Goal: Find specific page/section: Find specific page/section

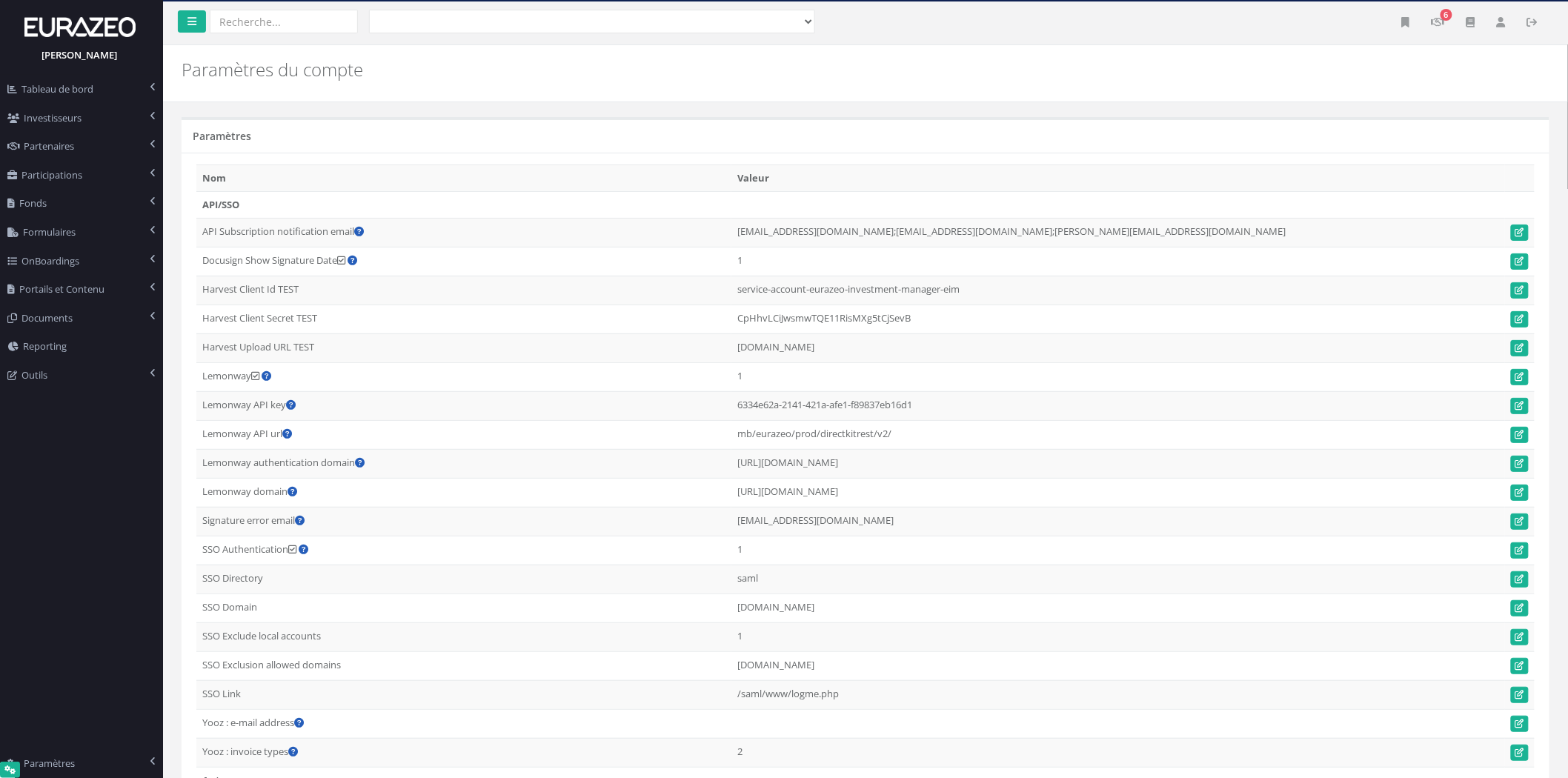
scroll to position [1156, 0]
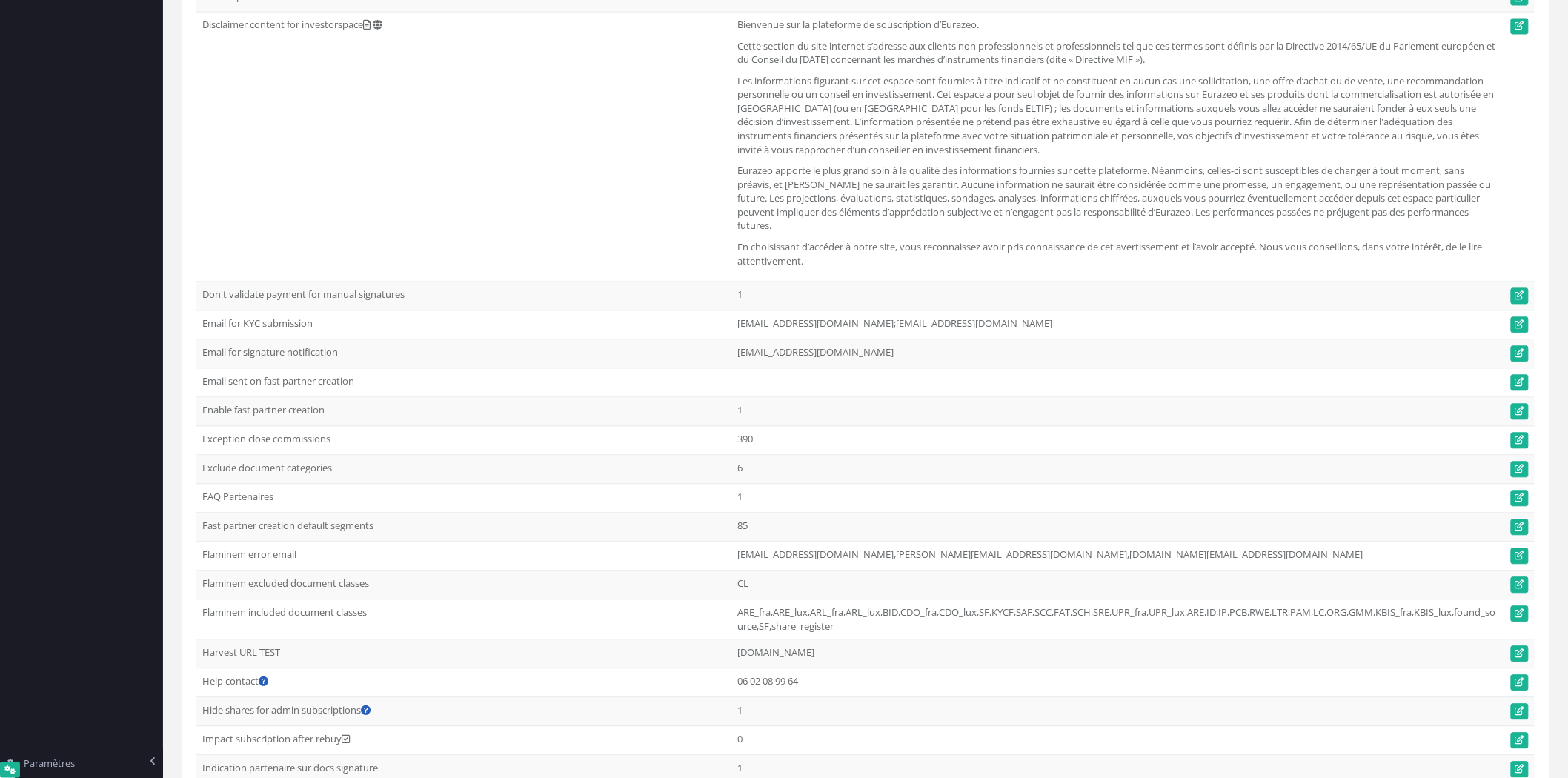
drag, startPoint x: 201, startPoint y: 539, endPoint x: 421, endPoint y: 537, distance: 220.0
click at [421, 537] on td "Fast partner creation default segments" at bounding box center [464, 528] width 535 height 29
drag, startPoint x: 775, startPoint y: 534, endPoint x: 733, endPoint y: 536, distance: 42.0
click at [733, 536] on td "85" at bounding box center [1118, 528] width 774 height 29
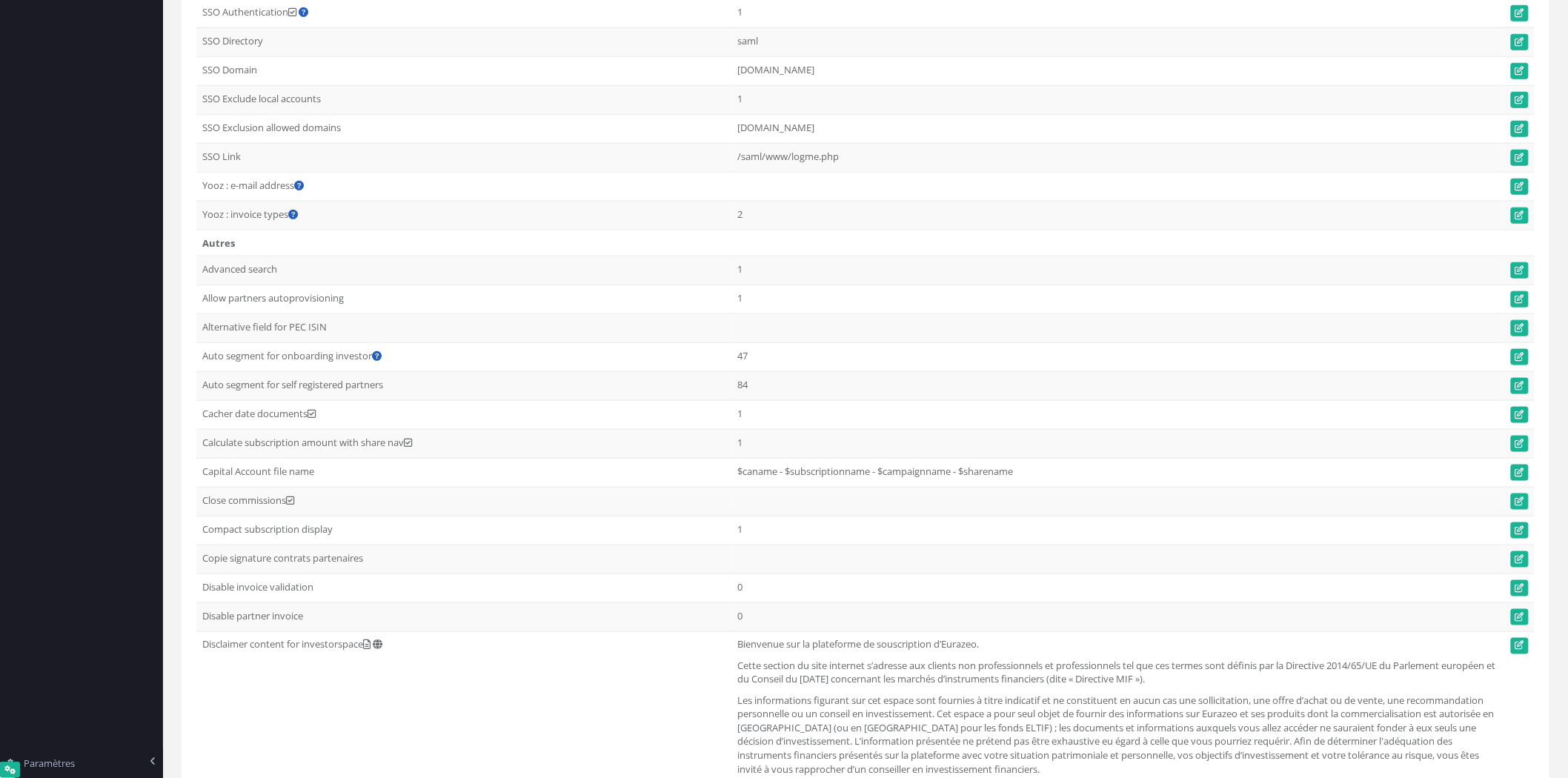
scroll to position [1024, 230]
drag, startPoint x: 198, startPoint y: 396, endPoint x: 413, endPoint y: 393, distance: 215.0
click at [413, 393] on td "Auto segment for self registered partners" at bounding box center [464, 387] width 535 height 29
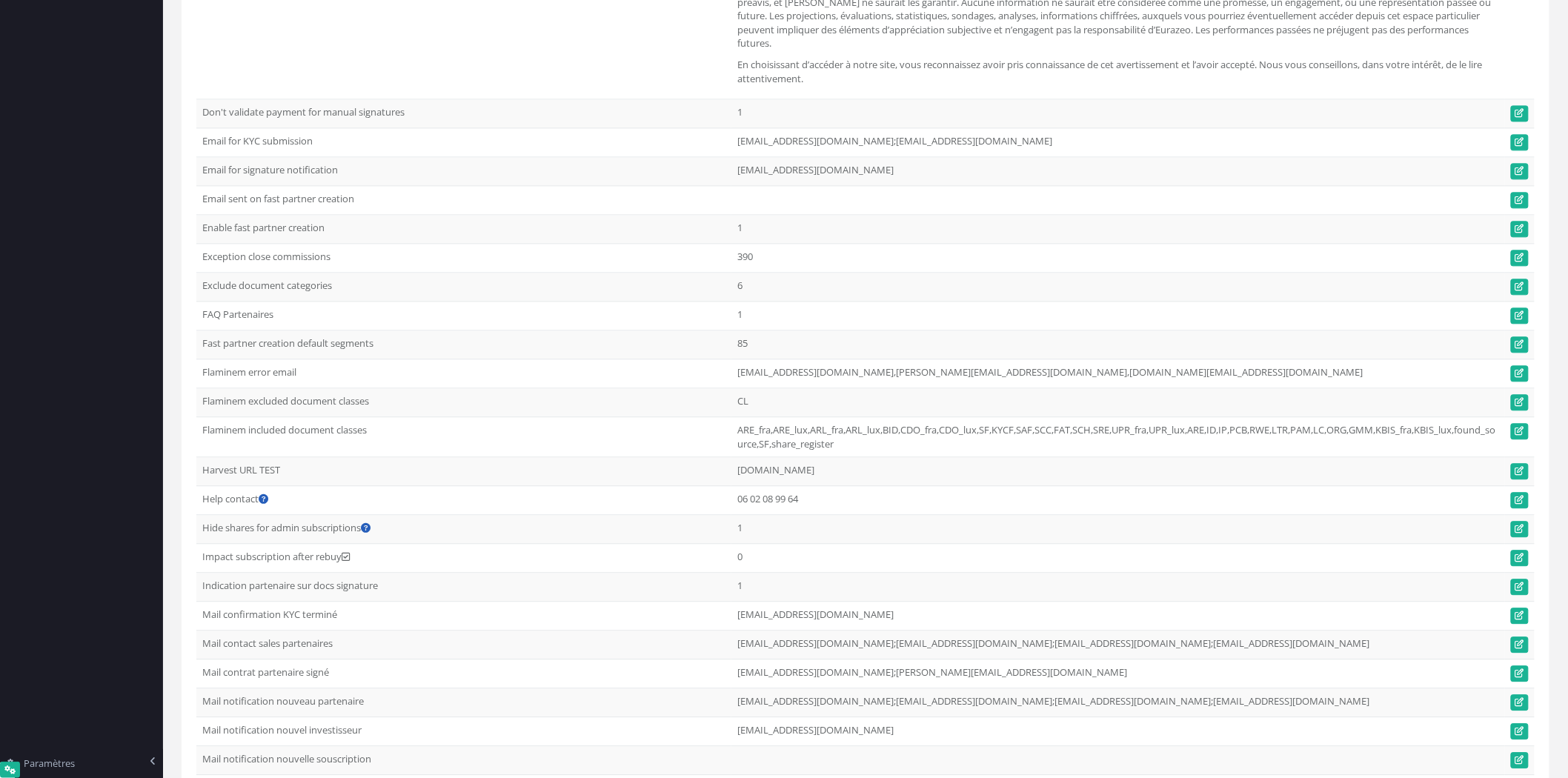
scroll to position [1443, 0]
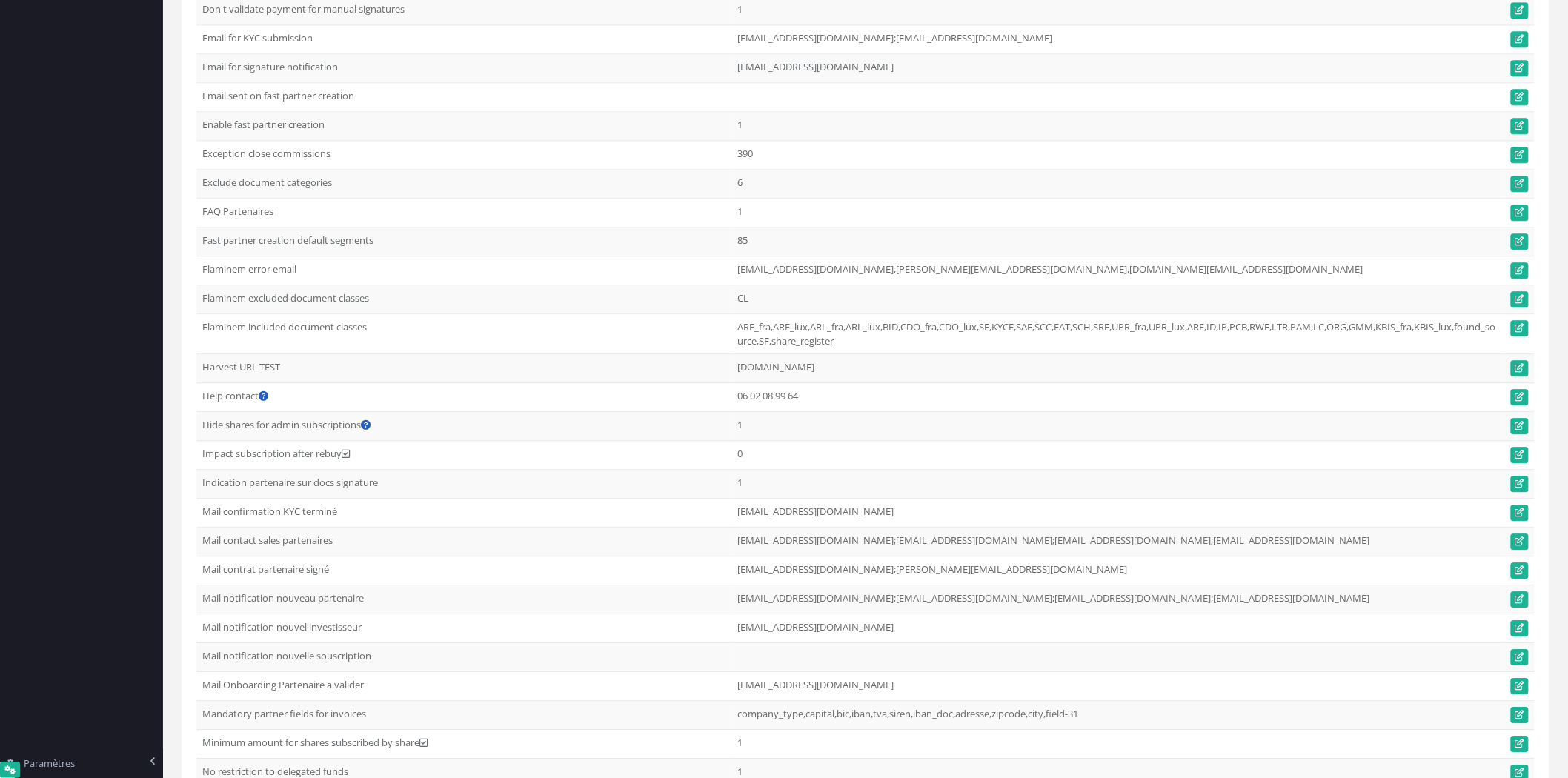
drag, startPoint x: 217, startPoint y: 254, endPoint x: 315, endPoint y: 254, distance: 98.0
click at [315, 254] on td "Fast partner creation default segments" at bounding box center [464, 242] width 535 height 29
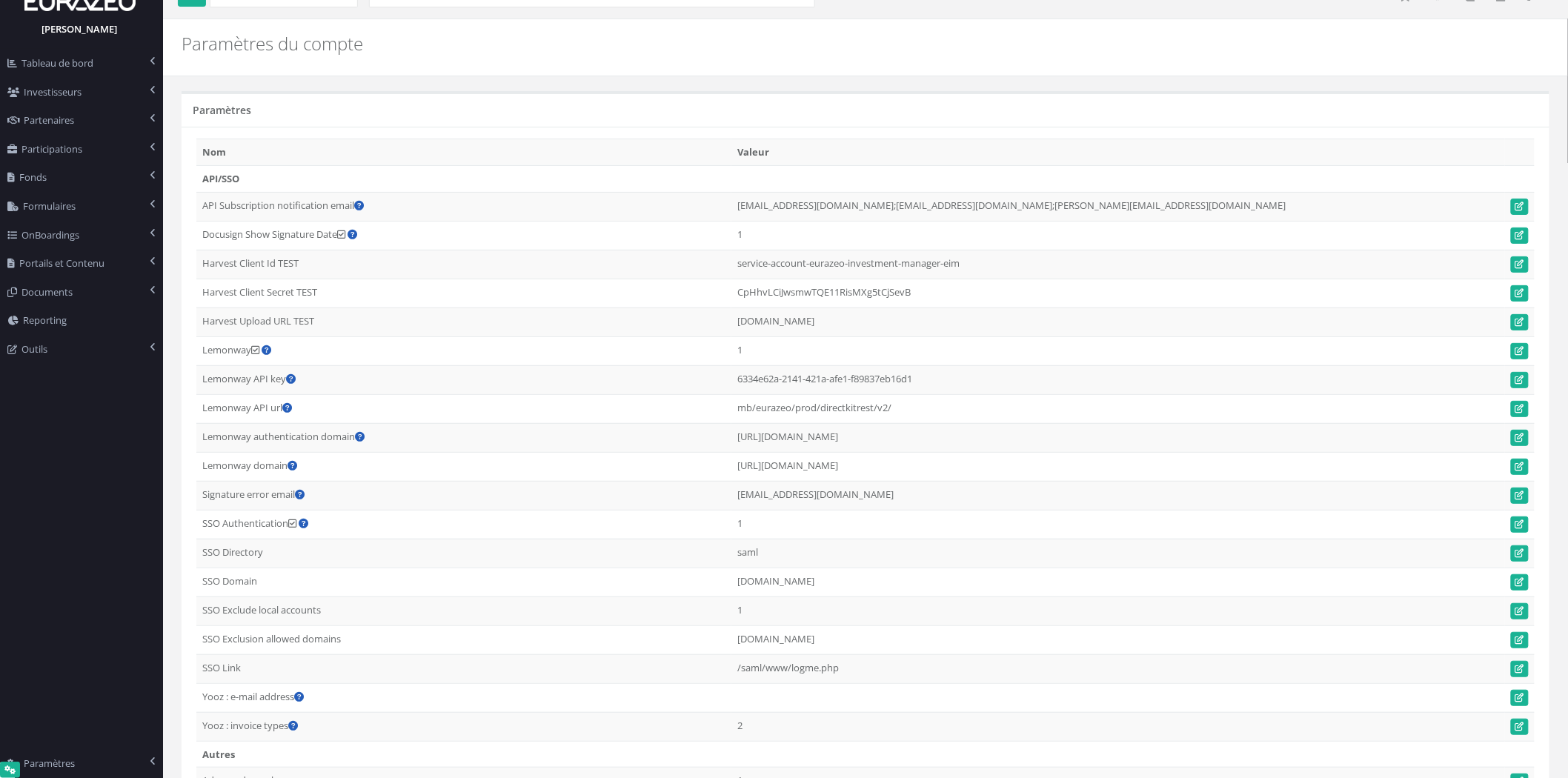
scroll to position [0, 0]
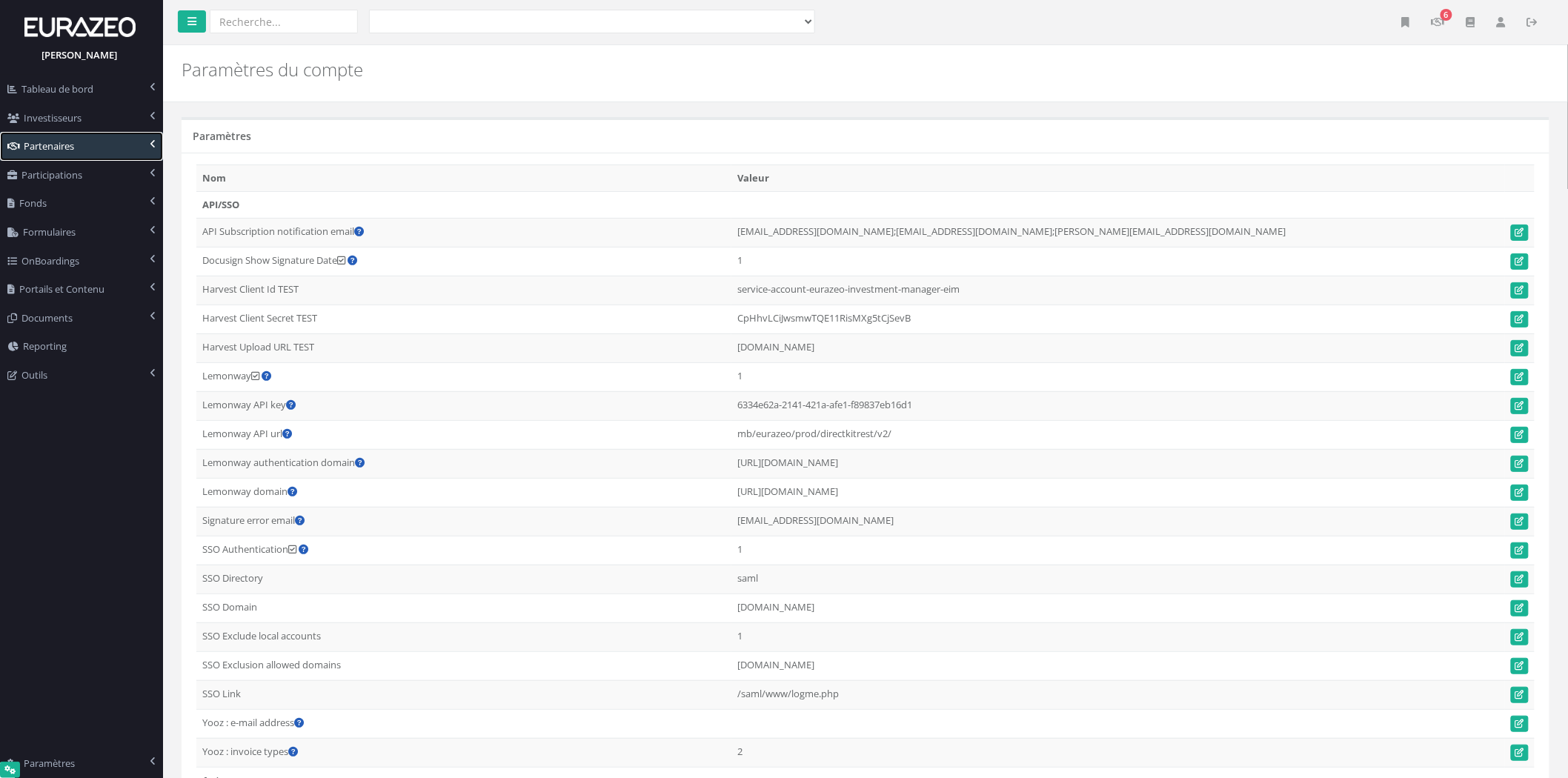
click at [97, 135] on link "Partenaires" at bounding box center [81, 147] width 163 height 29
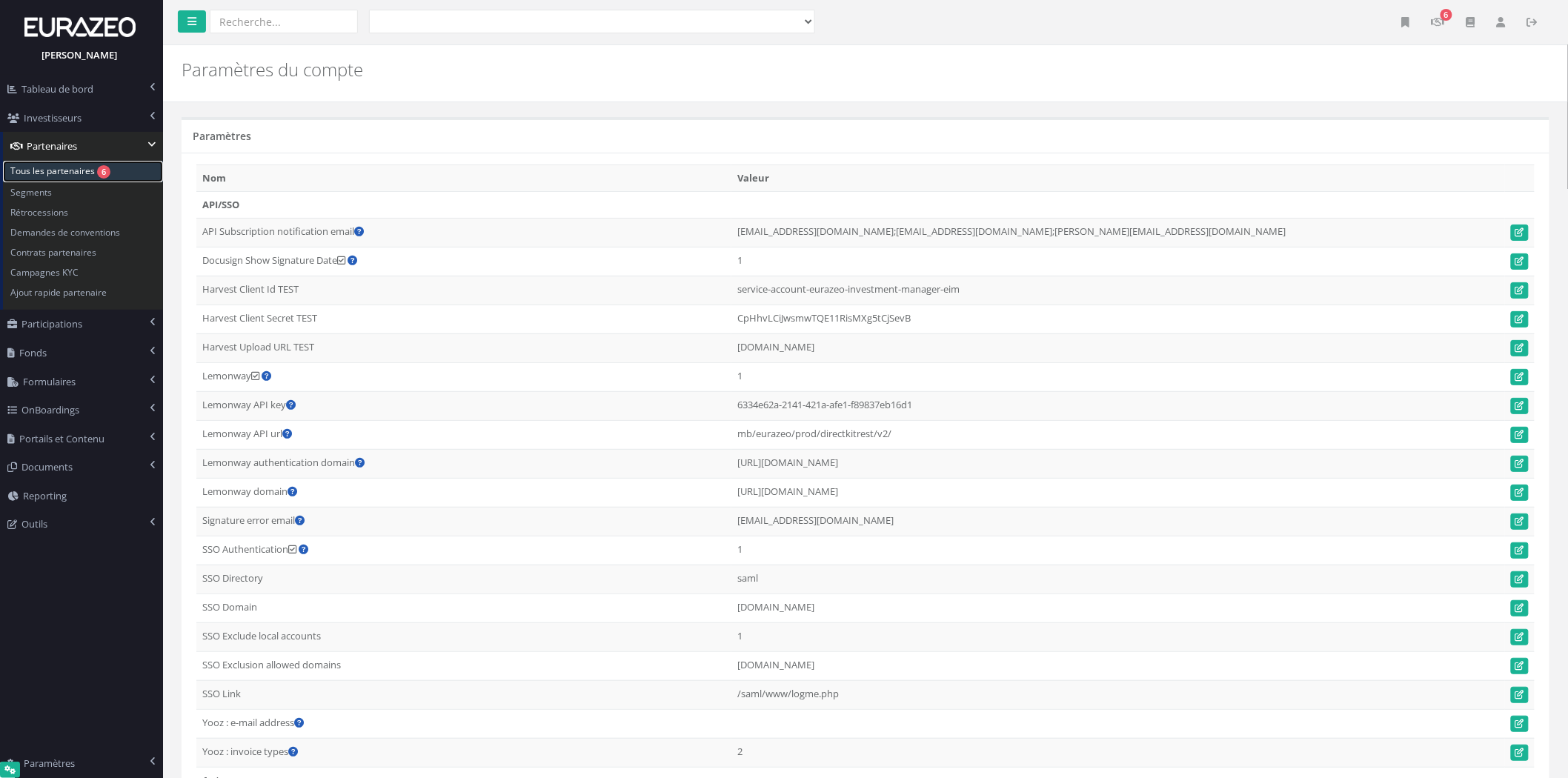
click at [93, 165] on link "Tous les partenaires 6" at bounding box center [83, 172] width 160 height 21
